Goal: Entertainment & Leisure: Consume media (video, audio)

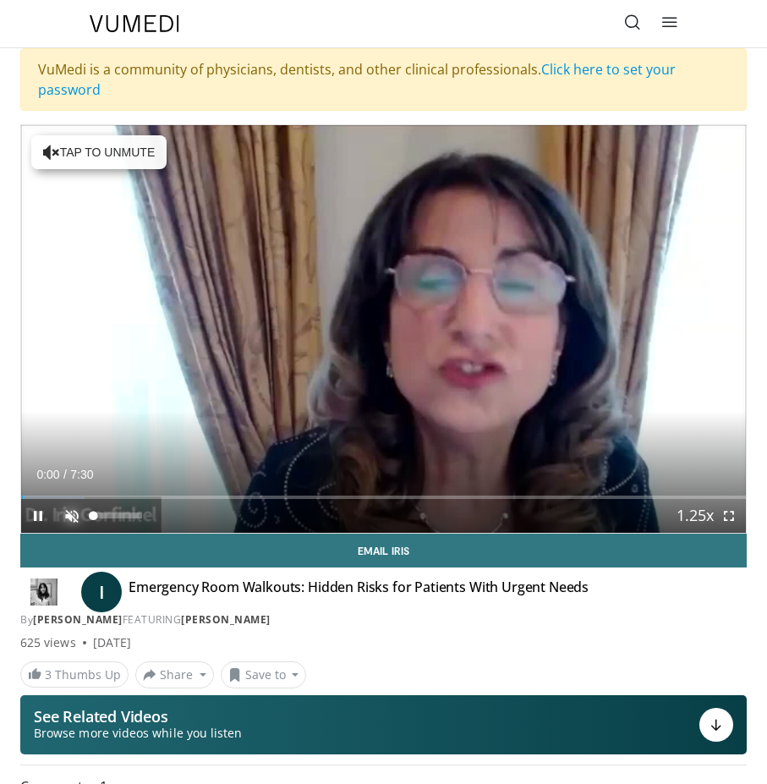
click at [69, 516] on span "Video Player" at bounding box center [72, 516] width 34 height 34
click at [114, 513] on div "44%" at bounding box center [117, 515] width 48 height 6
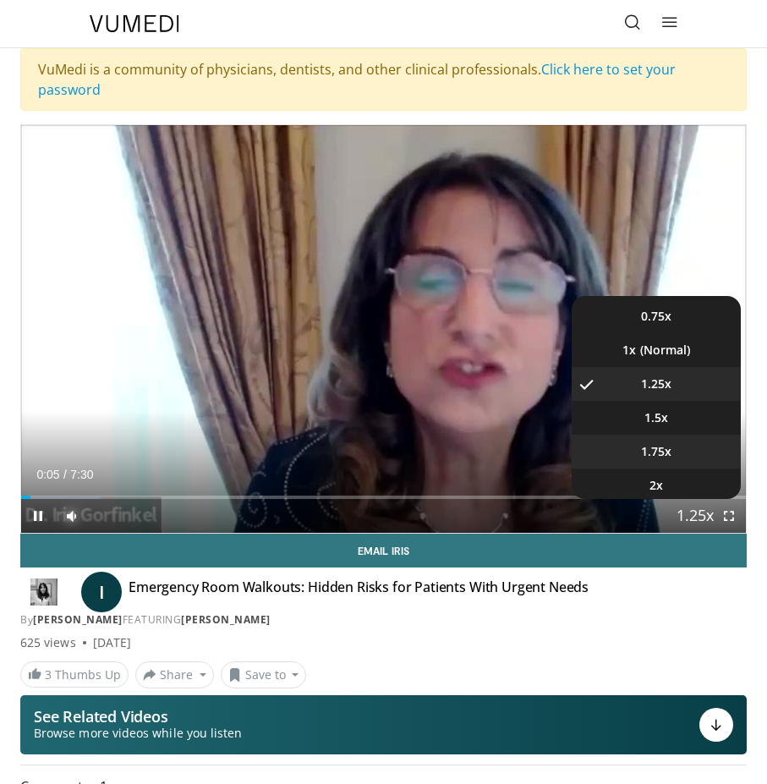
scroll to position [68, 0]
click at [659, 445] on span "1.75x" at bounding box center [656, 448] width 30 height 17
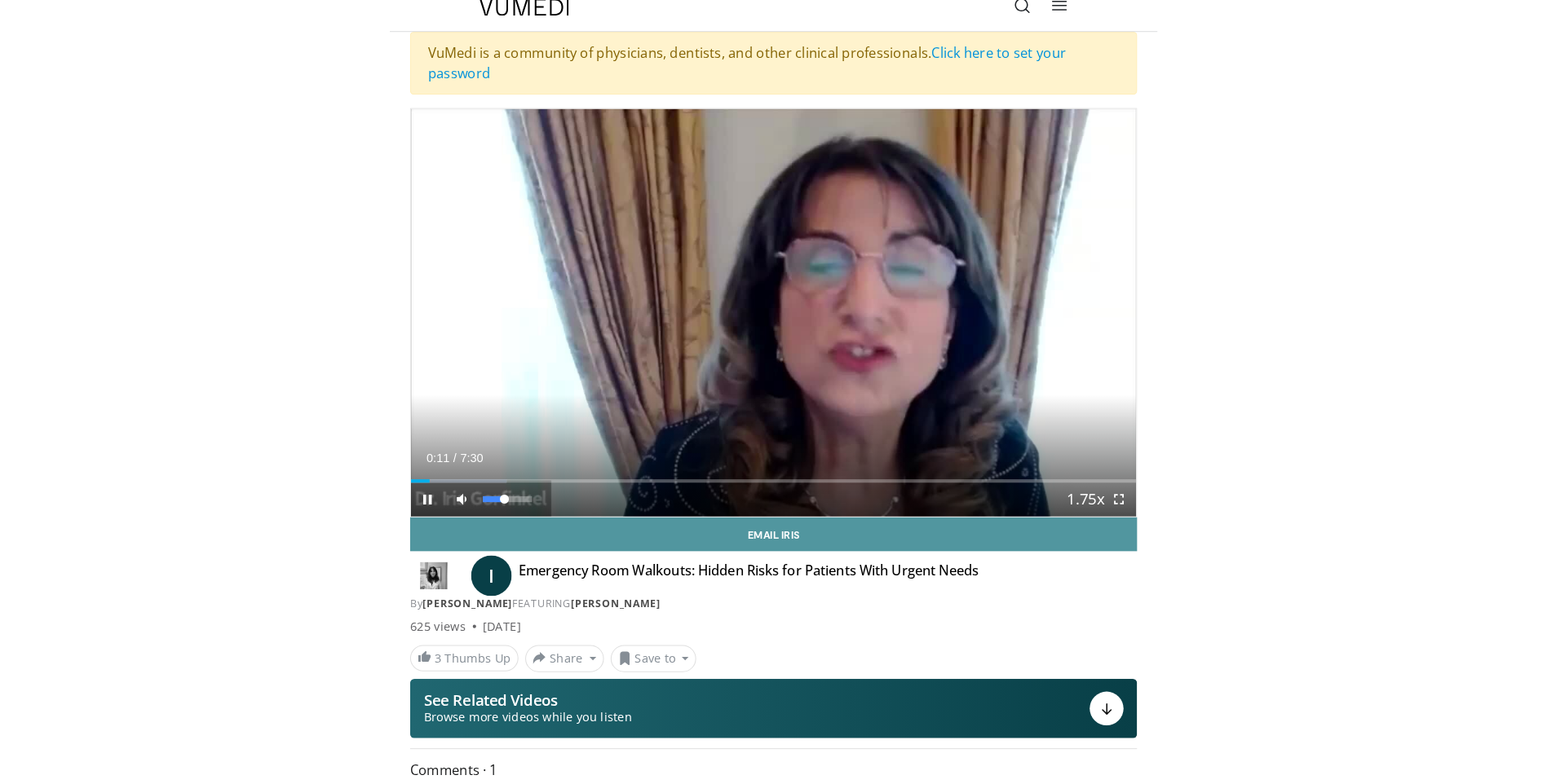
scroll to position [20, 0]
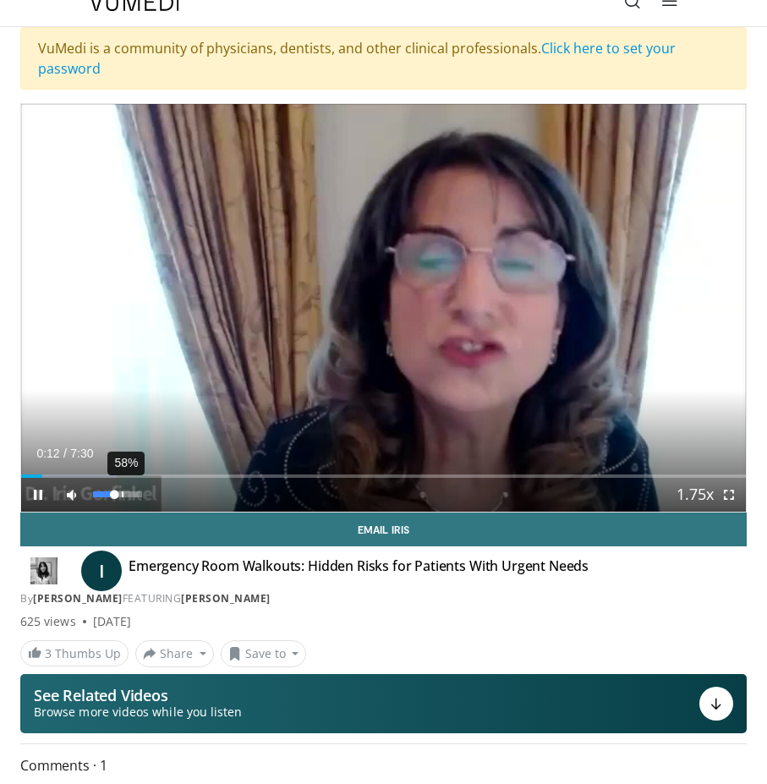
click at [122, 495] on div "58%" at bounding box center [117, 494] width 48 height 6
click at [131, 494] on div "77%" at bounding box center [117, 494] width 48 height 6
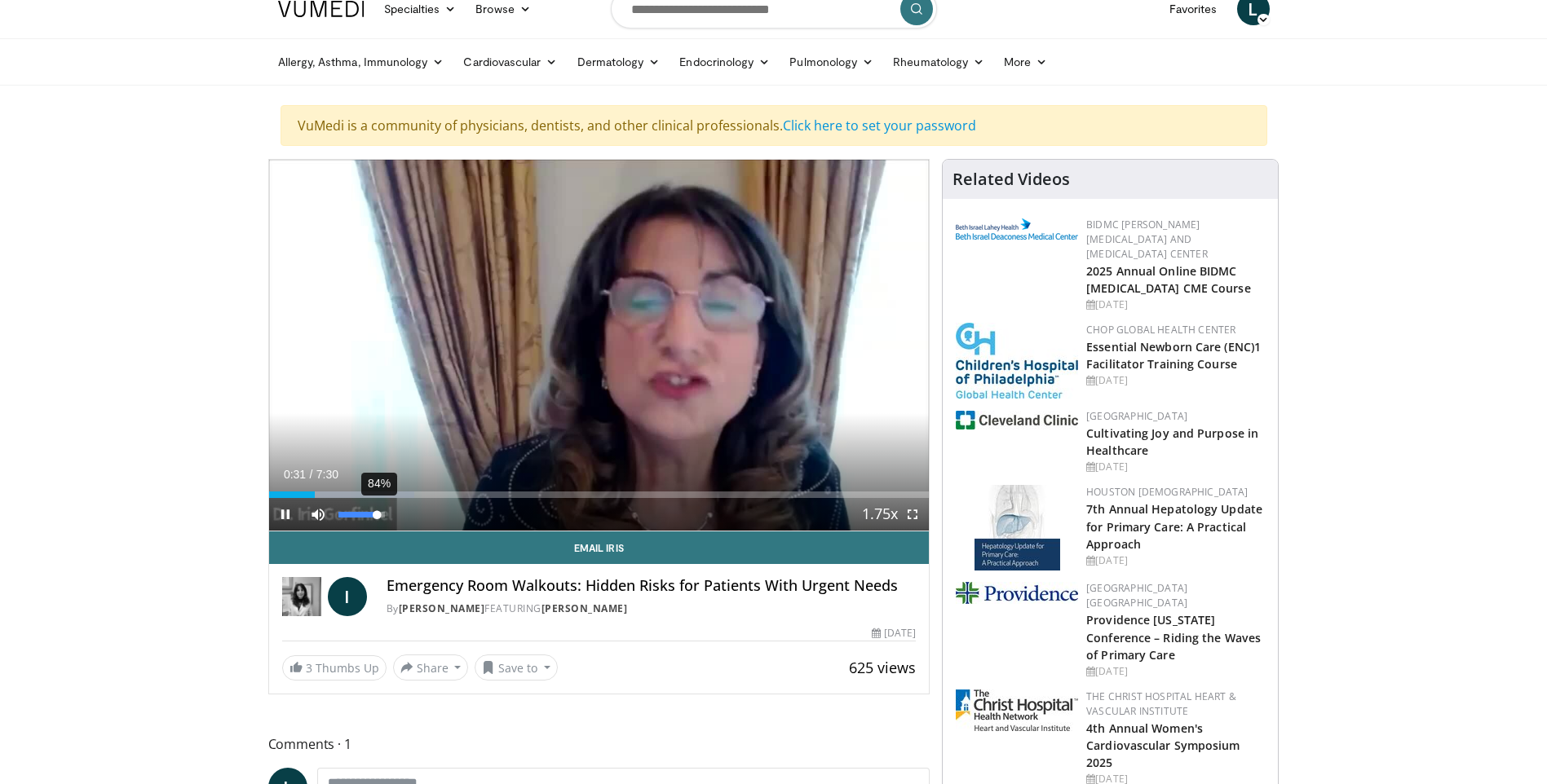
click at [377, 512] on div "Volume Level" at bounding box center [358, 515] width 40 height 6
click at [284, 506] on span "Video Player" at bounding box center [285, 515] width 33 height 33
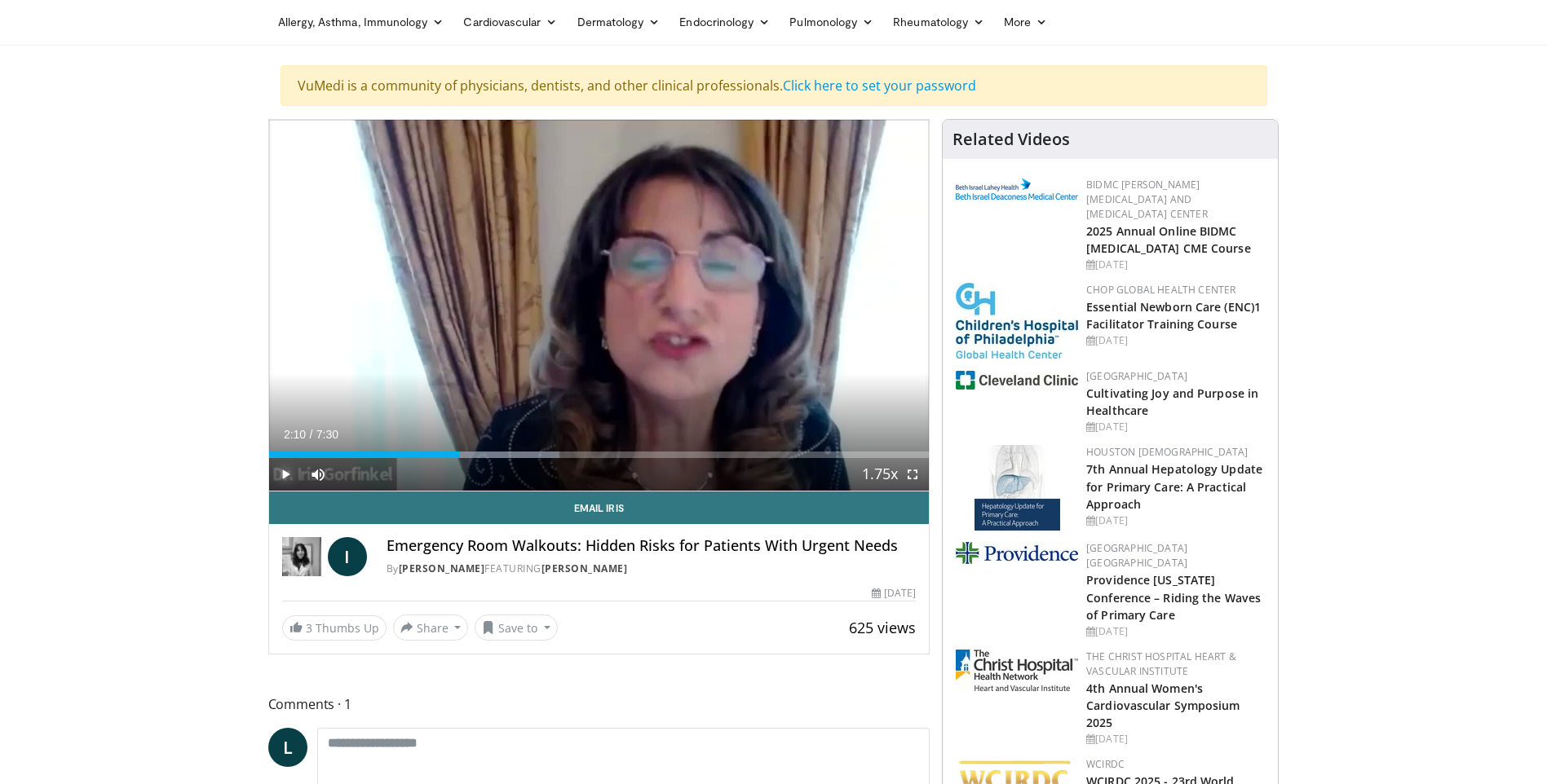
scroll to position [0, 0]
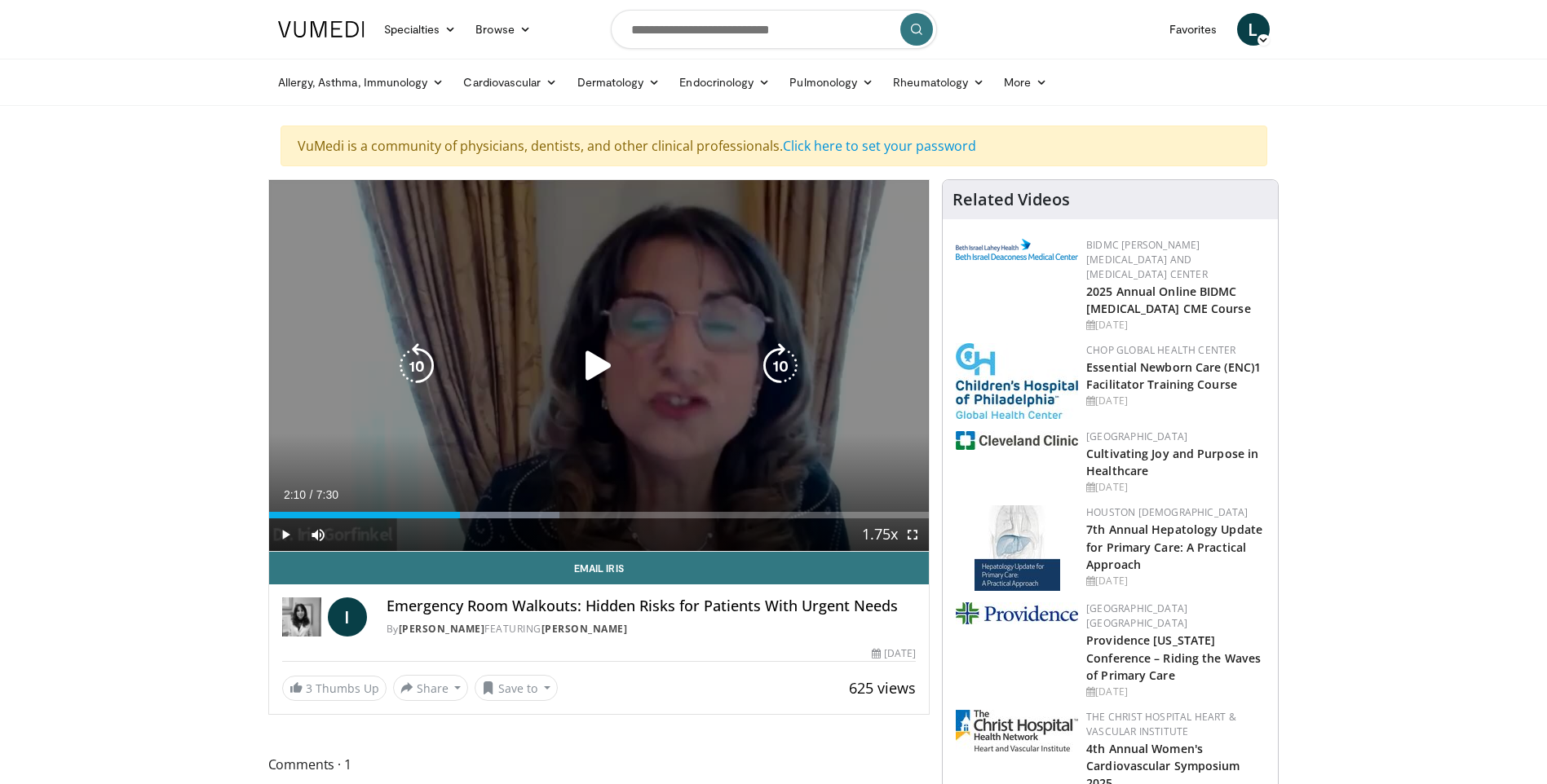
click at [602, 365] on icon "Video Player" at bounding box center [598, 365] width 45 height 45
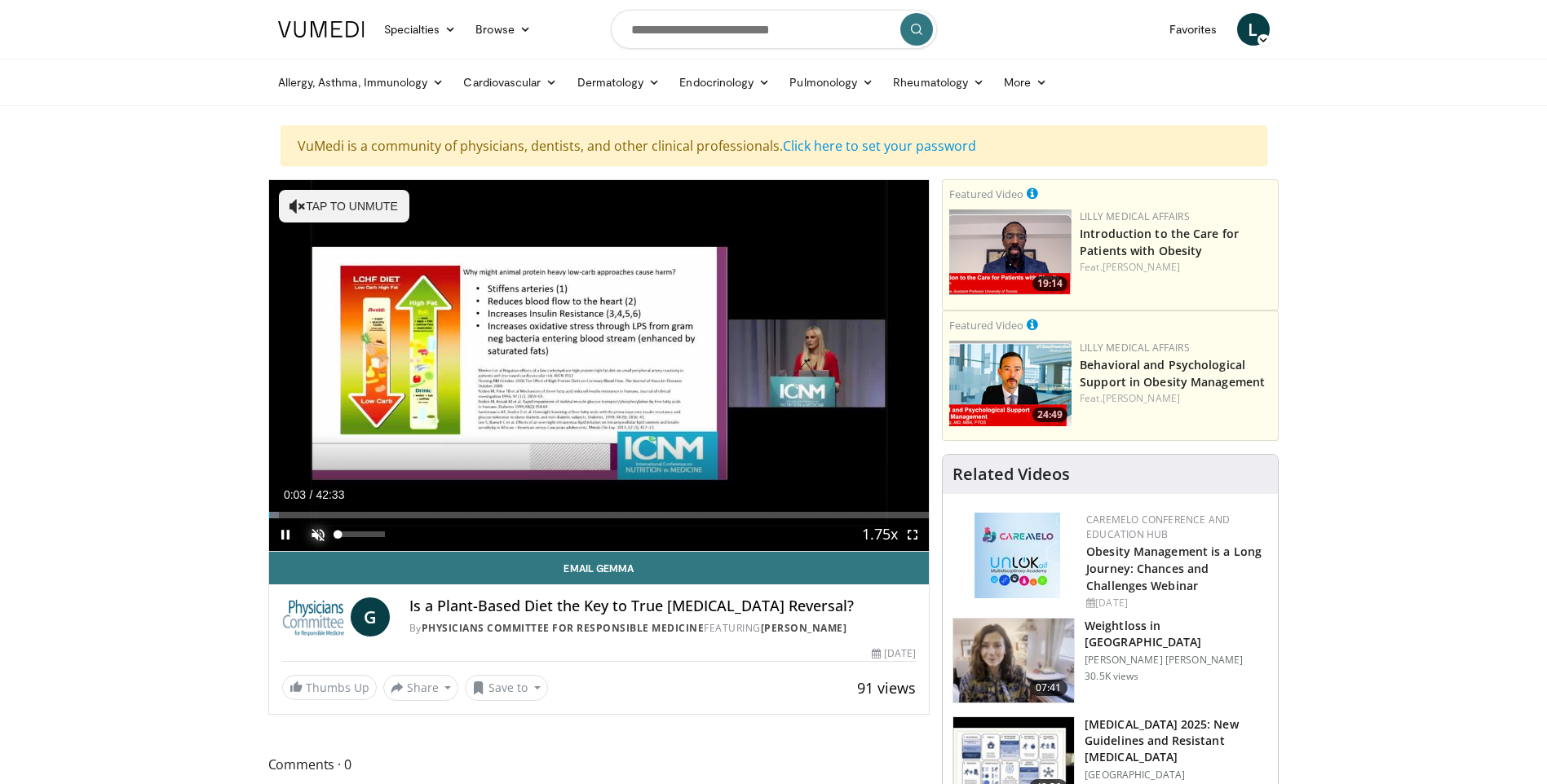
click at [314, 541] on span "Video Player" at bounding box center [318, 535] width 33 height 33
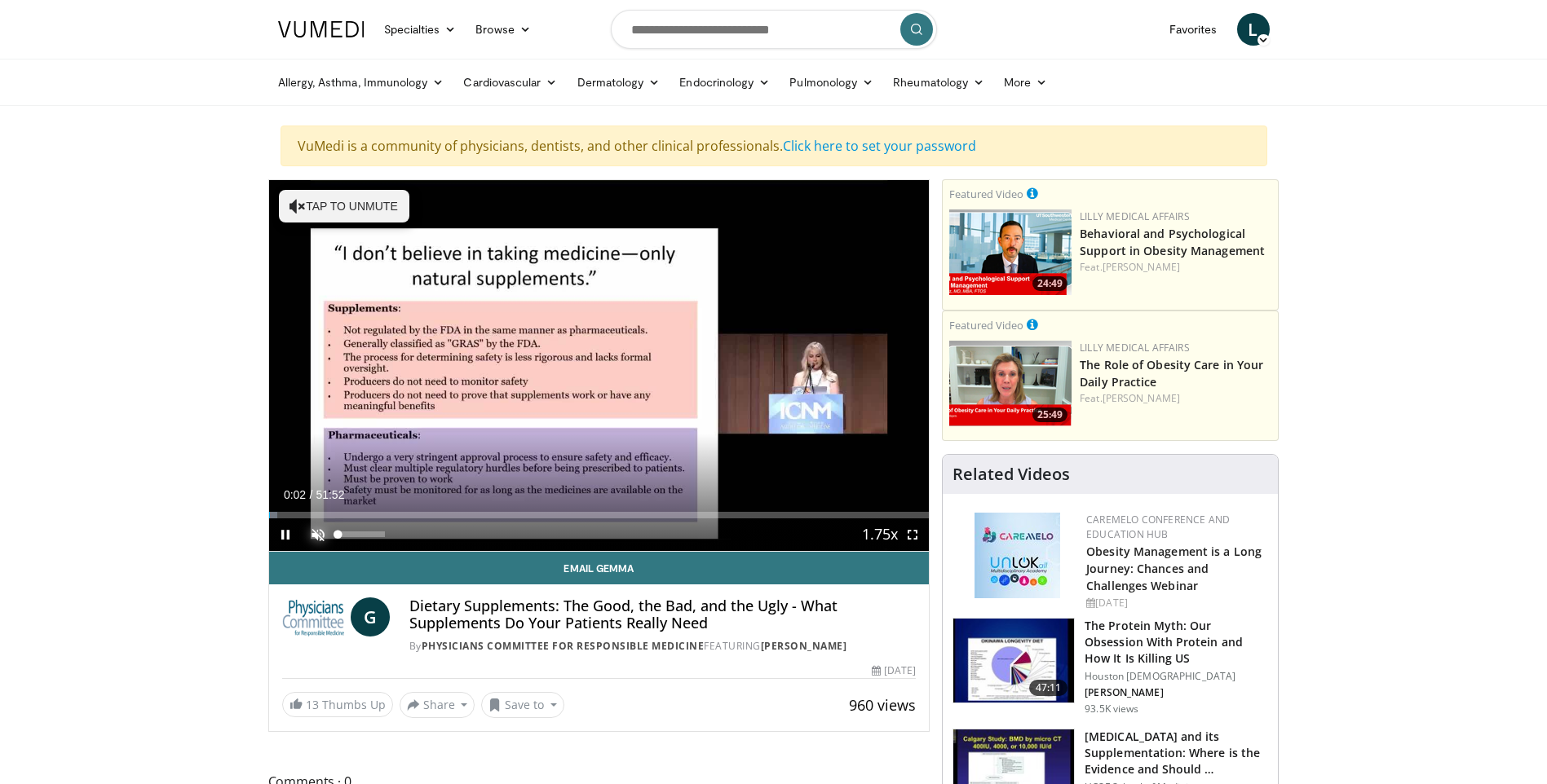
click at [315, 536] on span "Video Player" at bounding box center [318, 535] width 33 height 33
click at [350, 532] on div "25%" at bounding box center [362, 534] width 46 height 6
click at [344, 534] on div "Volume Level" at bounding box center [344, 534] width 12 height 6
click at [346, 530] on div "Current Time 0:36 / Duration 51:52 Pause Skip Backward Skip Forward Mute 12% Lo…" at bounding box center [599, 535] width 661 height 33
click at [344, 535] on div "Current Time 0:38 / Duration 51:52 Pause Skip Backward Skip Forward Mute 12% Lo…" at bounding box center [599, 535] width 661 height 33
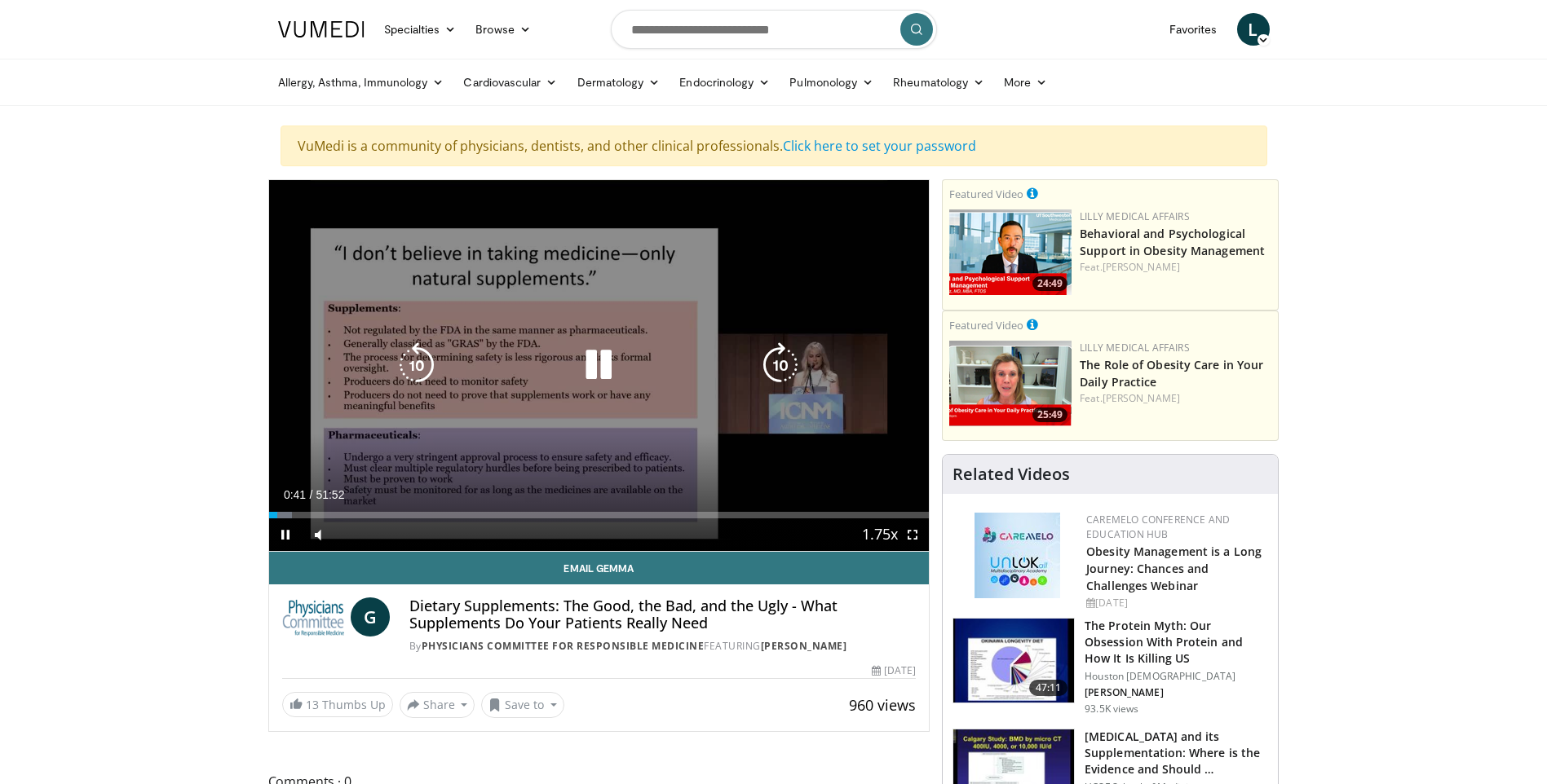
click at [789, 357] on icon "Video Player" at bounding box center [780, 365] width 45 height 45
click at [787, 354] on icon "Video Player" at bounding box center [780, 365] width 45 height 45
